Goal: Task Accomplishment & Management: Manage account settings

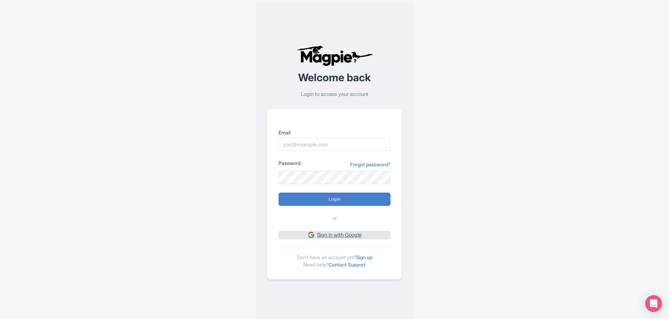
drag, startPoint x: 0, startPoint y: 0, endPoint x: 330, endPoint y: 233, distance: 403.9
click at [330, 233] on link "Sign in with Google" at bounding box center [335, 235] width 112 height 9
click at [366, 257] on link "Sign up" at bounding box center [364, 257] width 16 height 6
